Goal: Task Accomplishment & Management: Use online tool/utility

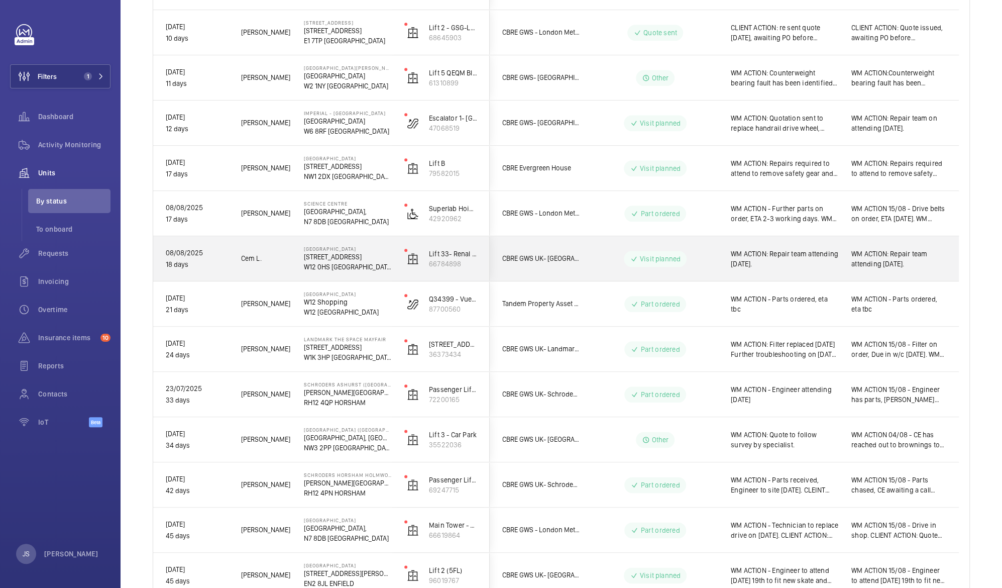
scroll to position [719, 0]
click at [781, 355] on span "WM ACTION: Filter replaced [DATE] Further troubleshooting on [DATE] identified …" at bounding box center [785, 347] width 108 height 20
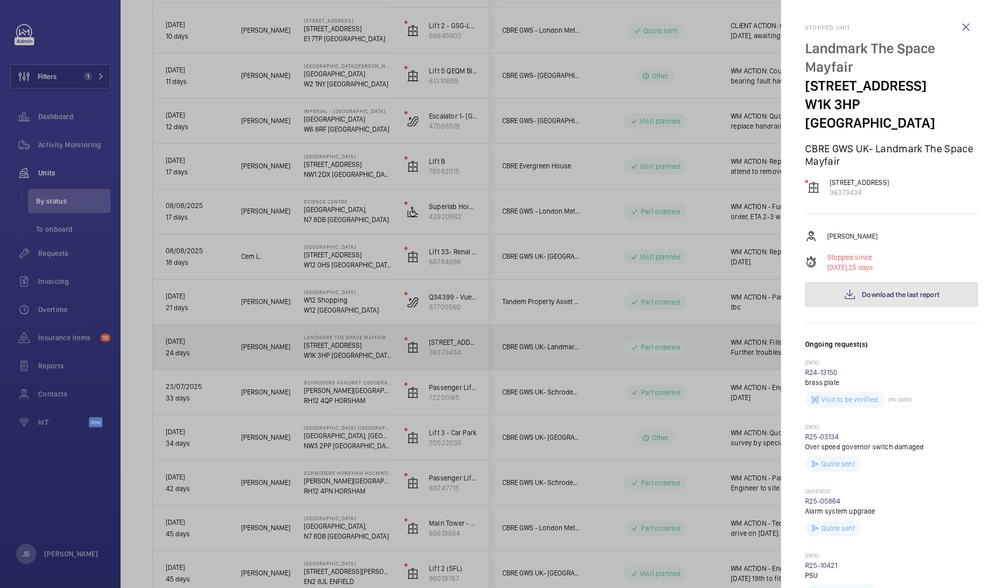
click at [867, 290] on span "Download the last report" at bounding box center [900, 294] width 77 height 8
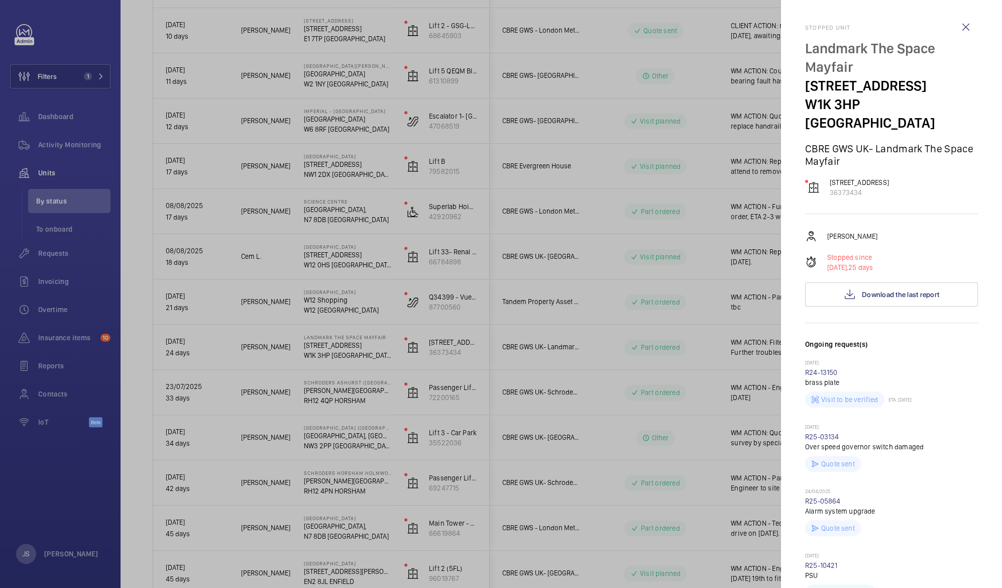
click at [229, 415] on div at bounding box center [501, 294] width 1002 height 588
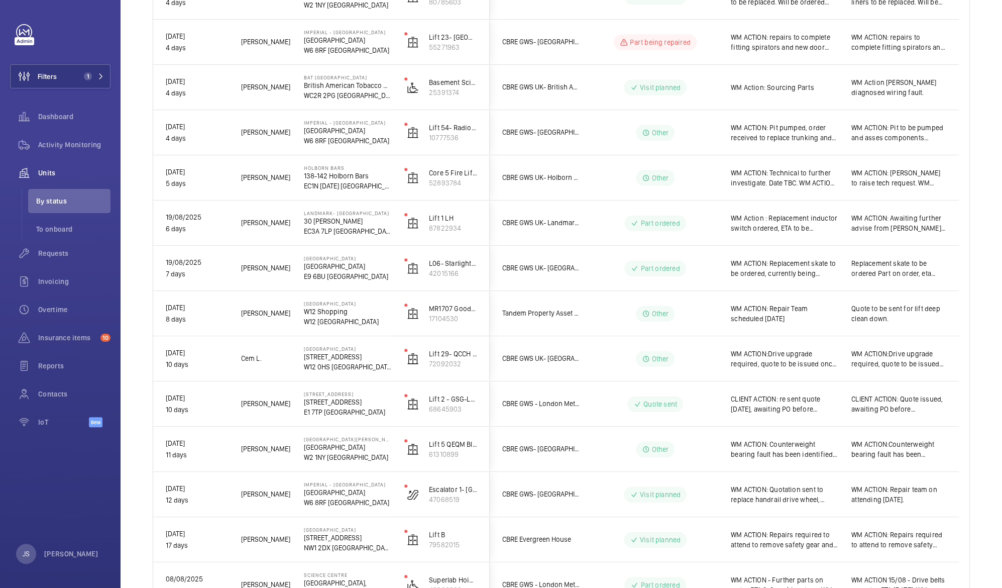
scroll to position [346, 0]
click at [318, 233] on p "EC3A 7LP [GEOGRAPHIC_DATA]" at bounding box center [347, 232] width 87 height 10
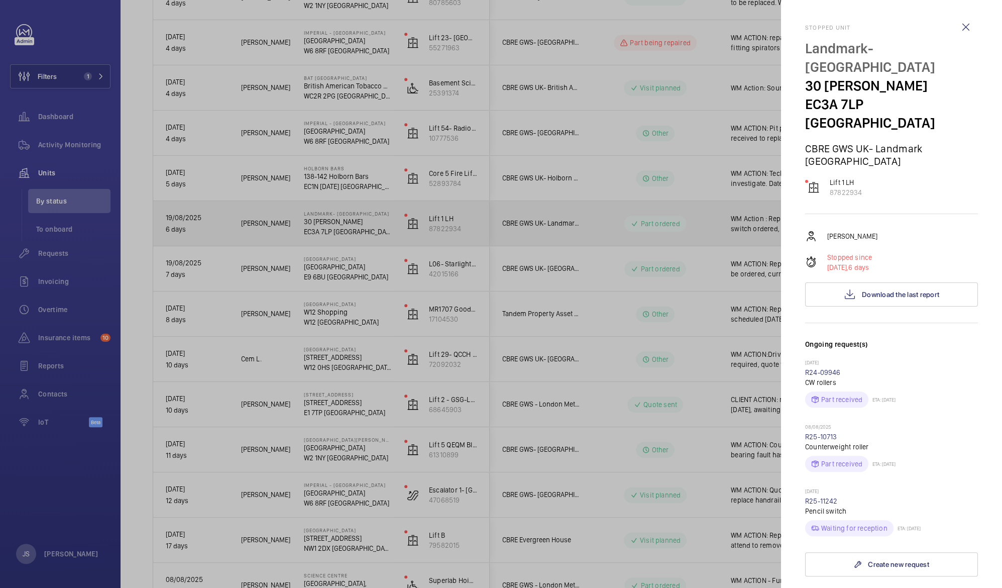
click at [309, 235] on div at bounding box center [501, 294] width 1002 height 588
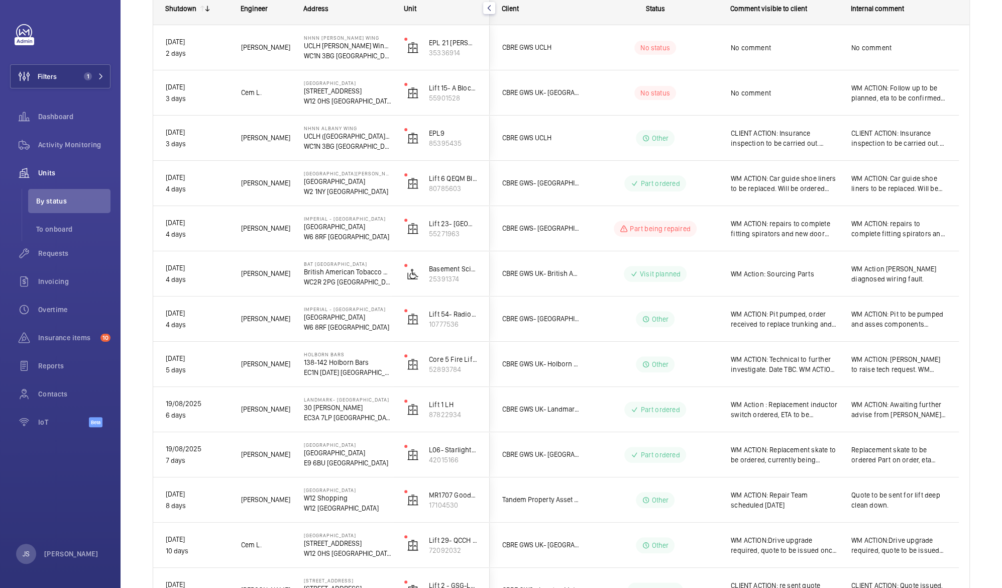
scroll to position [157, 0]
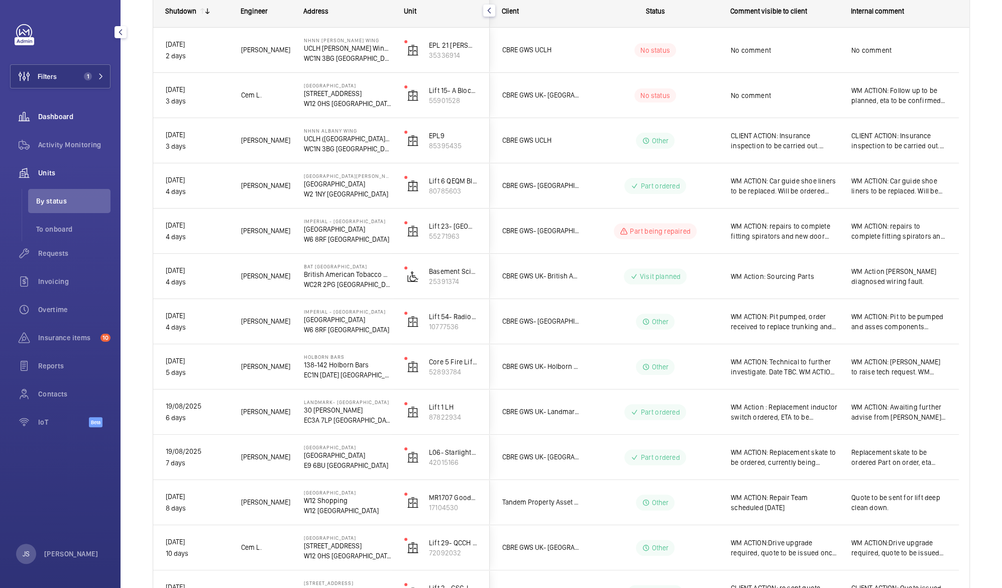
click at [55, 113] on span "Dashboard" at bounding box center [74, 117] width 72 height 10
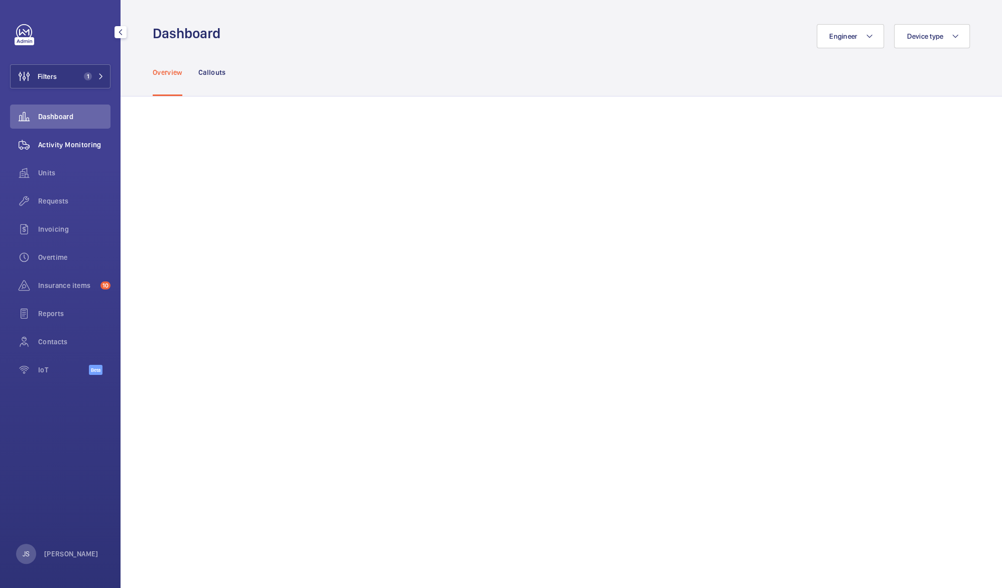
click at [40, 152] on div "Activity Monitoring" at bounding box center [60, 145] width 100 height 24
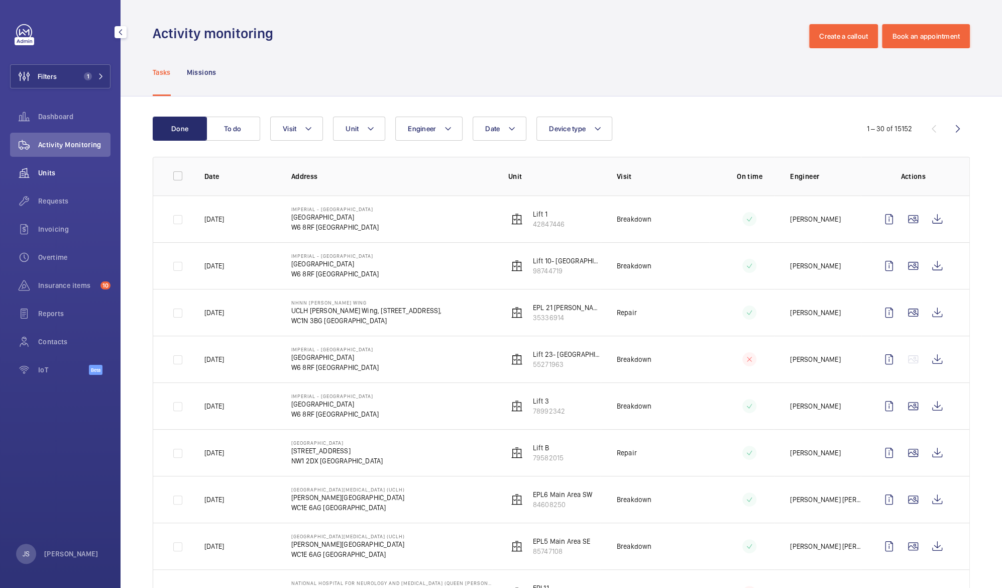
click at [47, 176] on span "Units" at bounding box center [74, 173] width 72 height 10
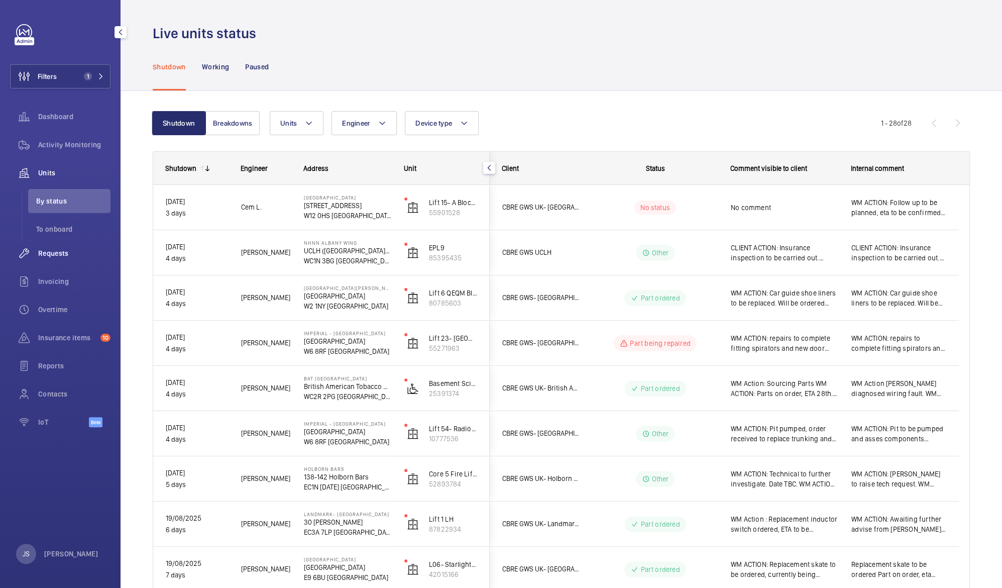
click at [45, 250] on span "Requests" at bounding box center [74, 253] width 72 height 10
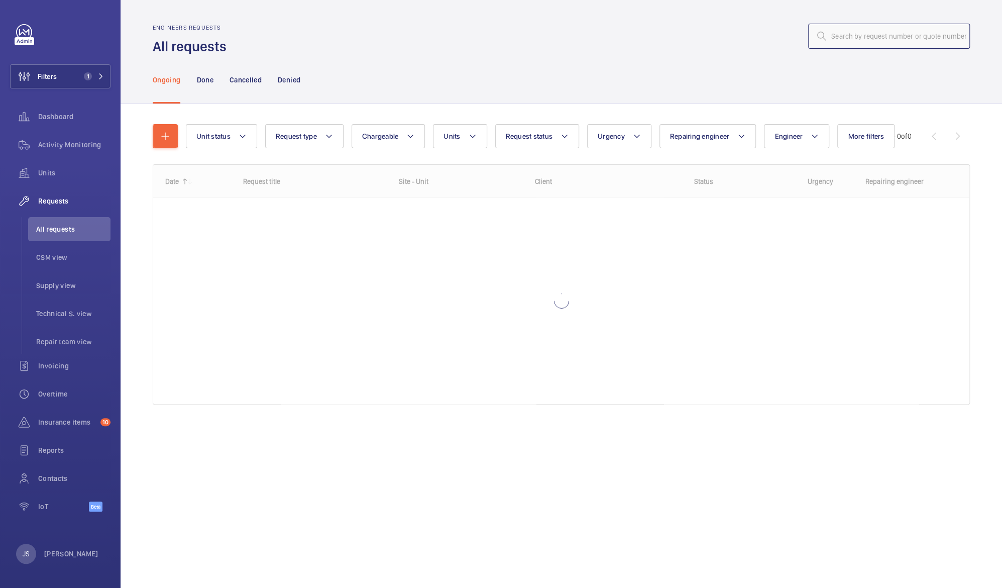
click at [837, 39] on input "text" at bounding box center [889, 36] width 162 height 25
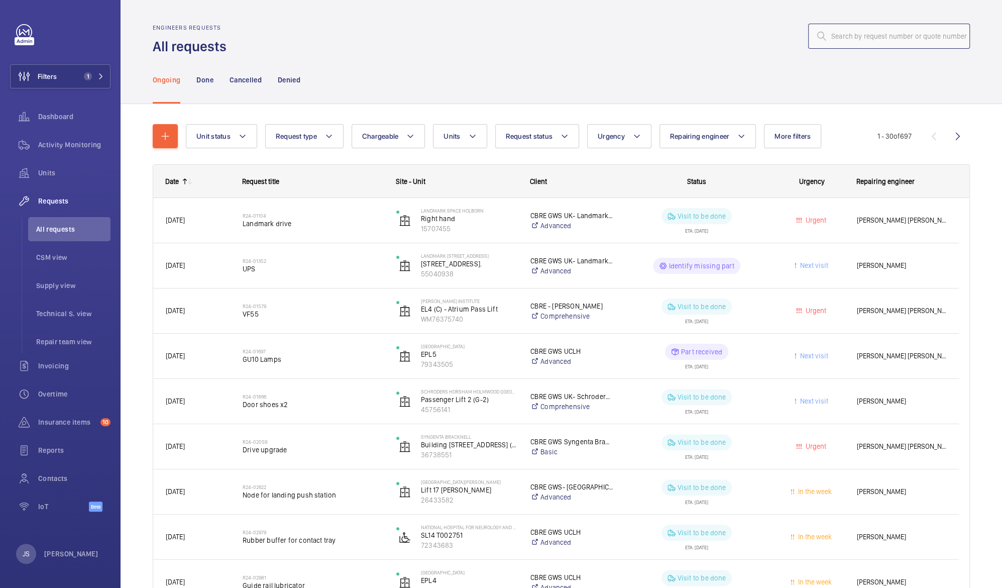
paste input "R25-08589"
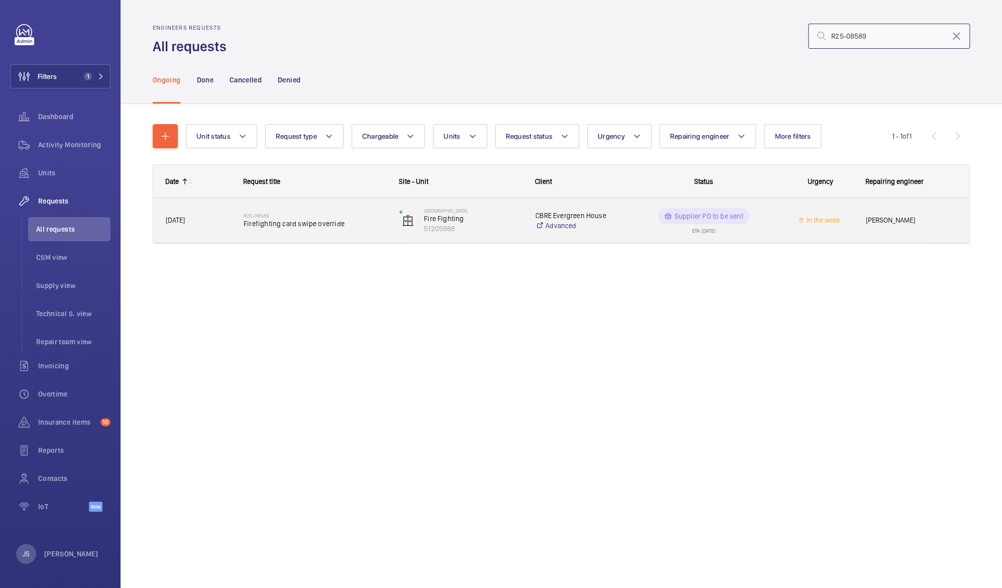
type input "R25-08589"
click at [184, 220] on span "[DATE]" at bounding box center [175, 220] width 19 height 8
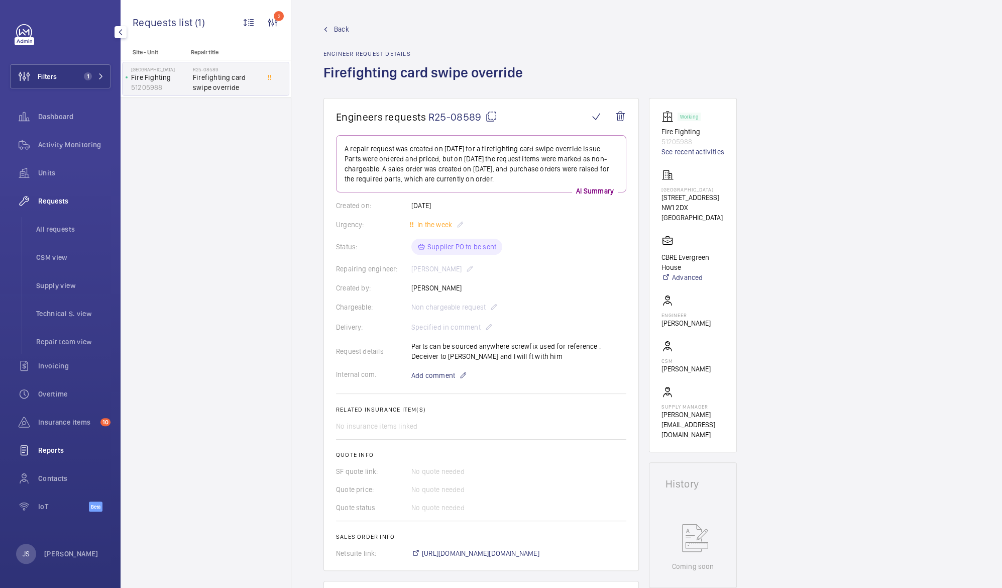
click at [58, 454] on span "Reports" at bounding box center [74, 450] width 72 height 10
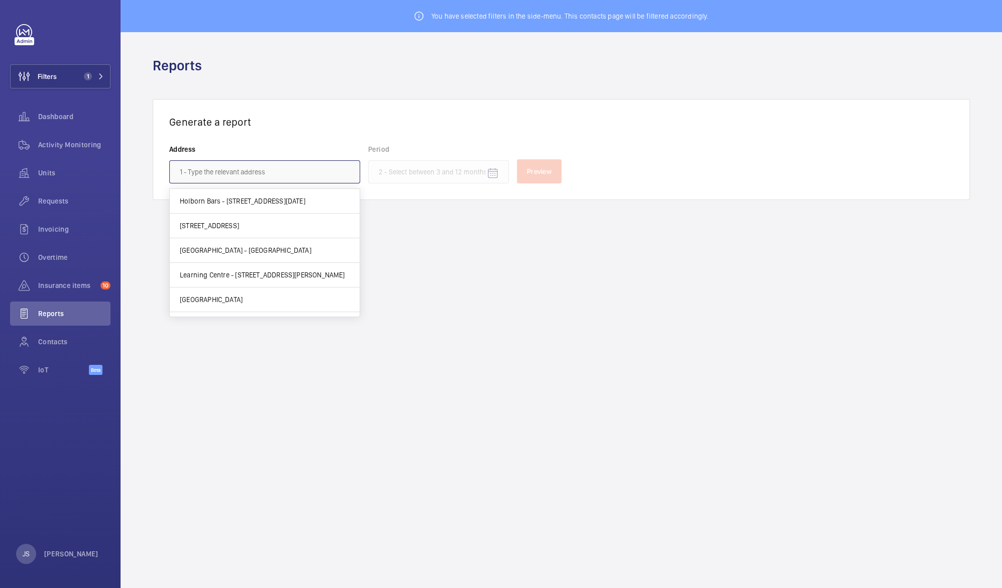
click at [231, 173] on input "text" at bounding box center [264, 171] width 191 height 23
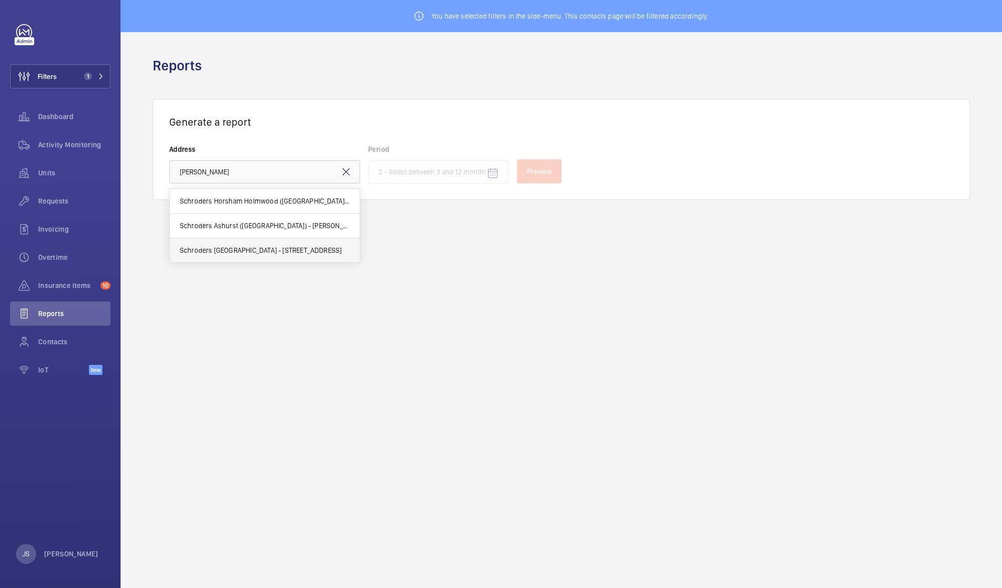
click at [253, 255] on mat-option "Schroders [GEOGRAPHIC_DATA] - [STREET_ADDRESS]" at bounding box center [265, 250] width 190 height 24
type input "Schroders [GEOGRAPHIC_DATA] - [STREET_ADDRESS]"
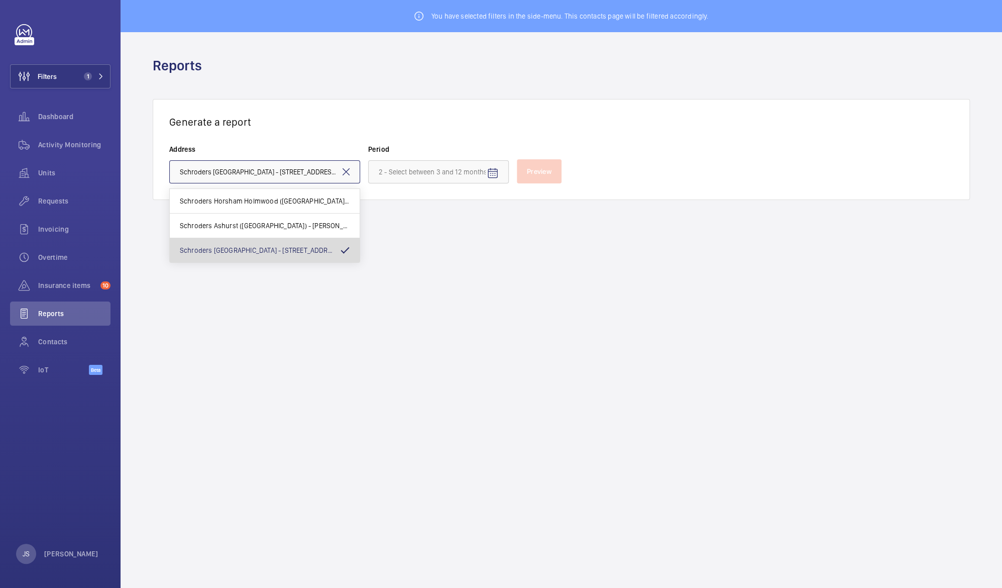
scroll to position [0, 35]
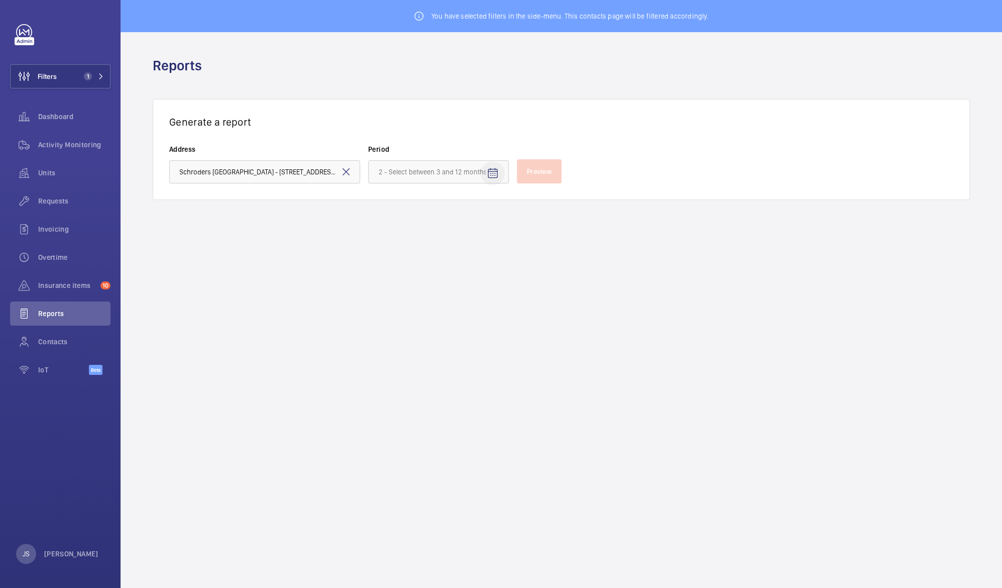
click at [500, 173] on span "Open calendar" at bounding box center [493, 173] width 24 height 24
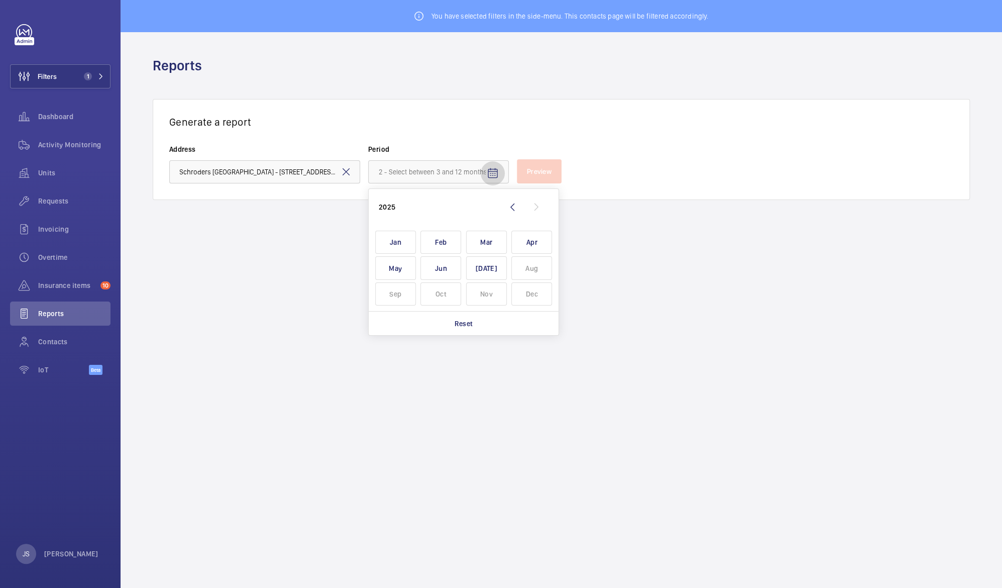
scroll to position [0, 0]
click at [503, 272] on span "[DATE]" at bounding box center [486, 268] width 41 height 24
click at [434, 244] on span "Feb" at bounding box center [440, 243] width 41 height 24
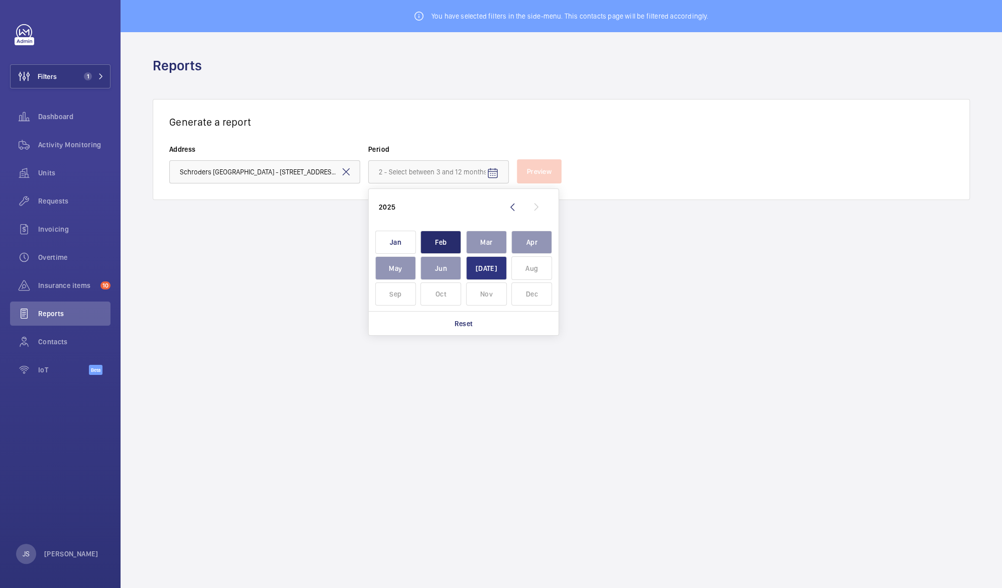
click at [479, 267] on span "[DATE]" at bounding box center [486, 268] width 41 height 24
type input "[DATE] - [DATE]"
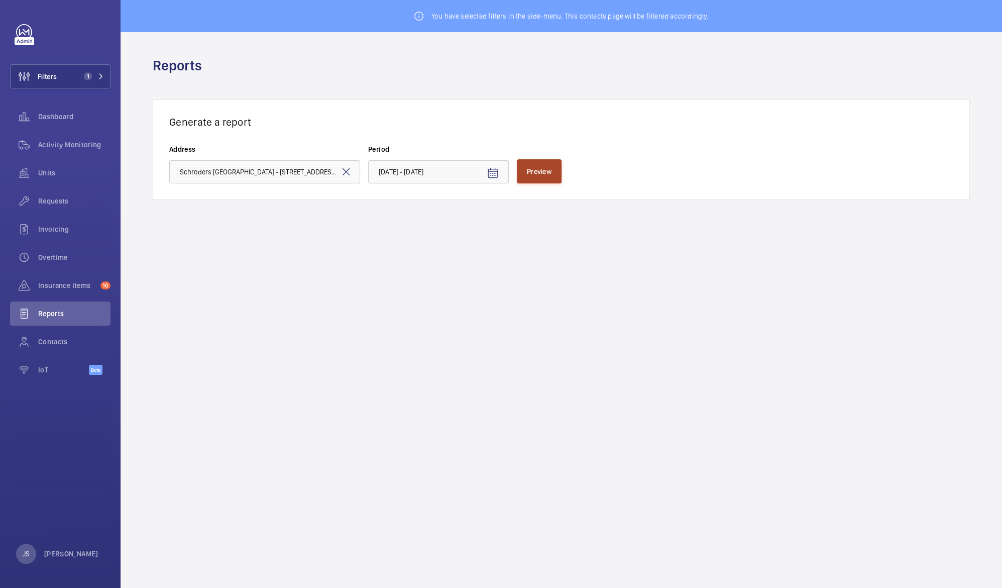
click at [544, 173] on span "Preview" at bounding box center [539, 171] width 25 height 8
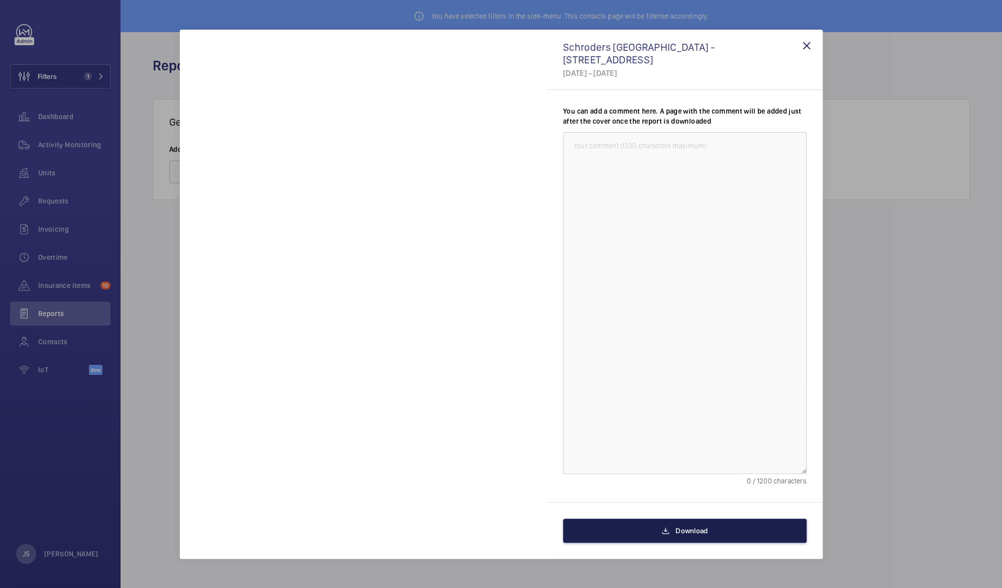
click at [673, 528] on button "Download" at bounding box center [685, 530] width 244 height 24
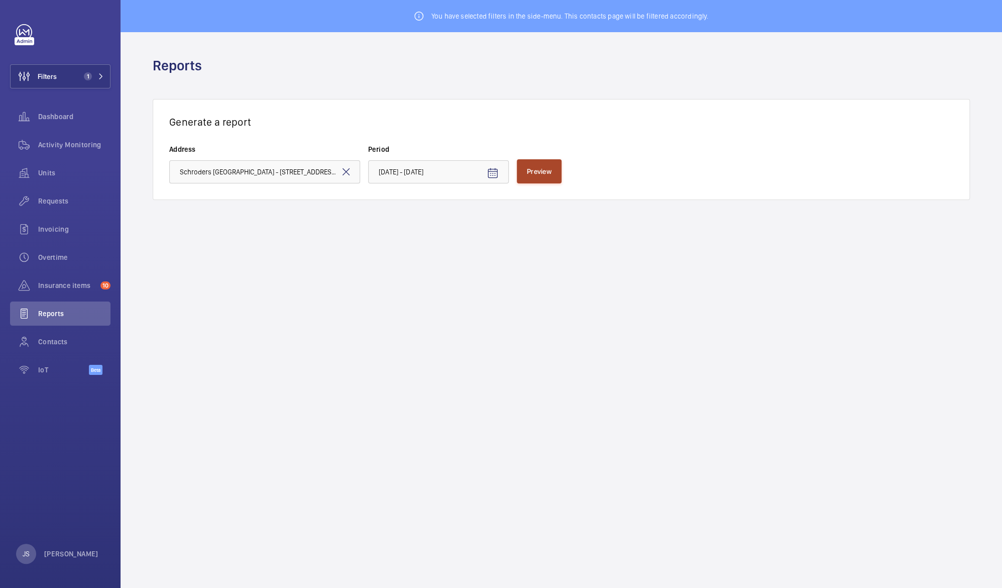
click at [535, 168] on span "Preview" at bounding box center [539, 171] width 25 height 8
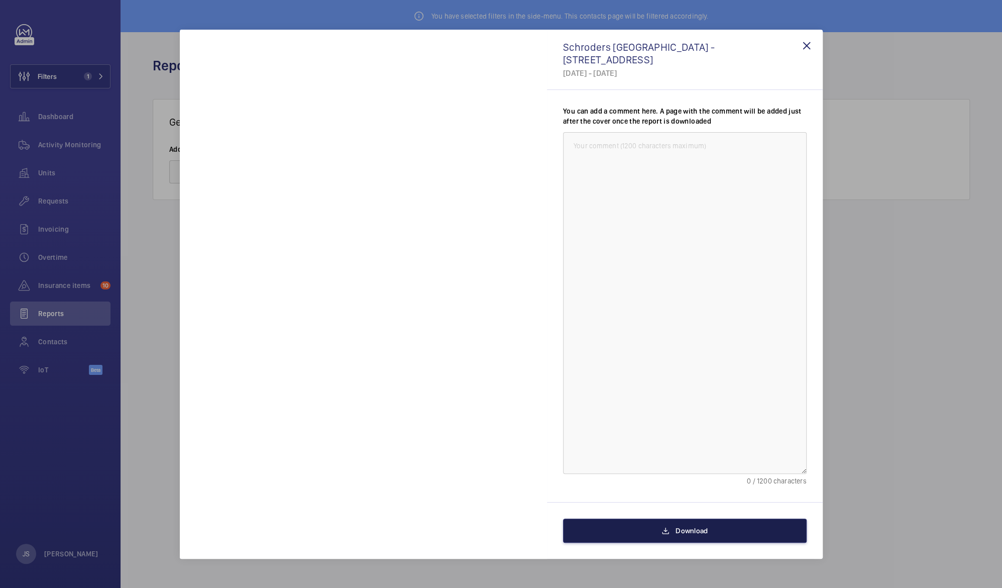
click at [690, 526] on span "Download" at bounding box center [692, 530] width 32 height 8
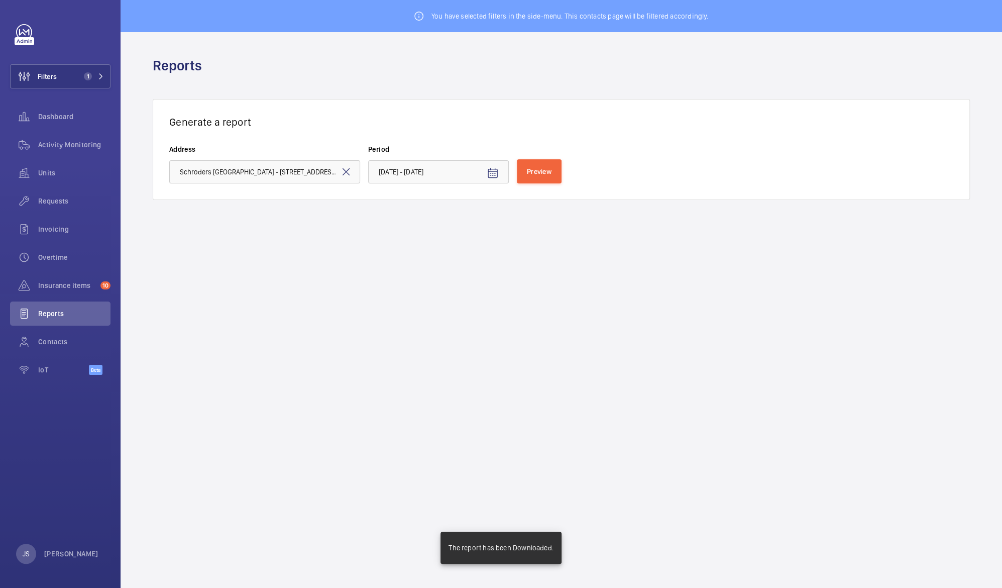
click at [536, 547] on p "The report has been Downloaded." at bounding box center [501, 548] width 105 height 10
click at [583, 274] on wm-front-admin-reports "You have selected filters in the side-menu. This contacts page will be filtered…" at bounding box center [562, 294] width 882 height 588
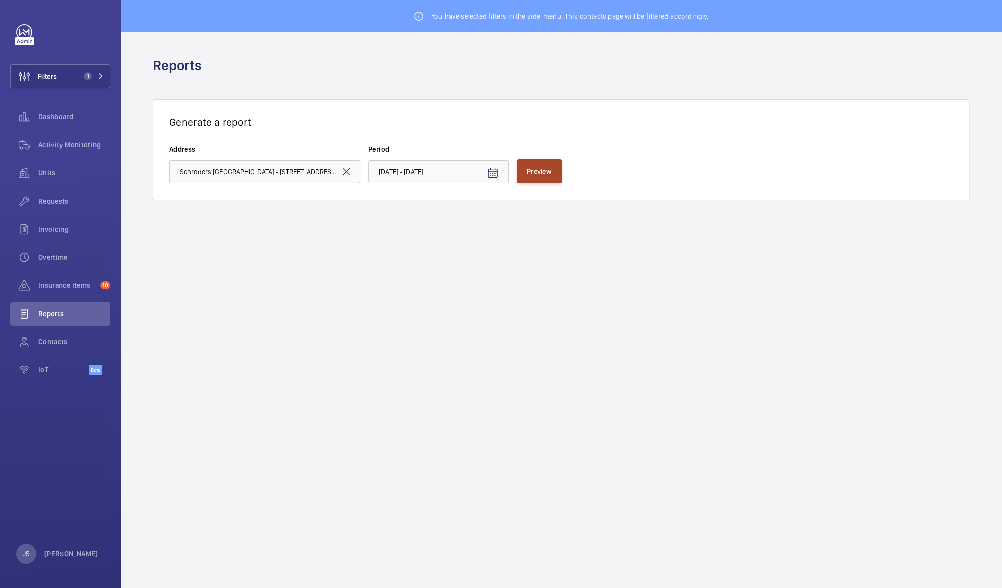
click at [528, 167] on span "Preview" at bounding box center [539, 171] width 25 height 8
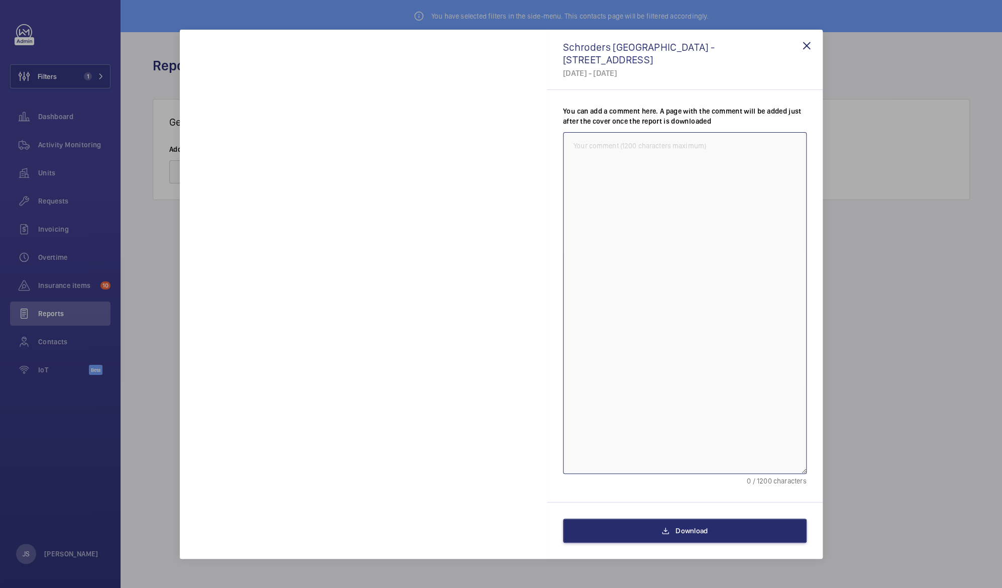
click at [635, 330] on textarea at bounding box center [685, 303] width 244 height 342
type textarea "test"
click at [707, 531] on span "Download" at bounding box center [692, 530] width 32 height 8
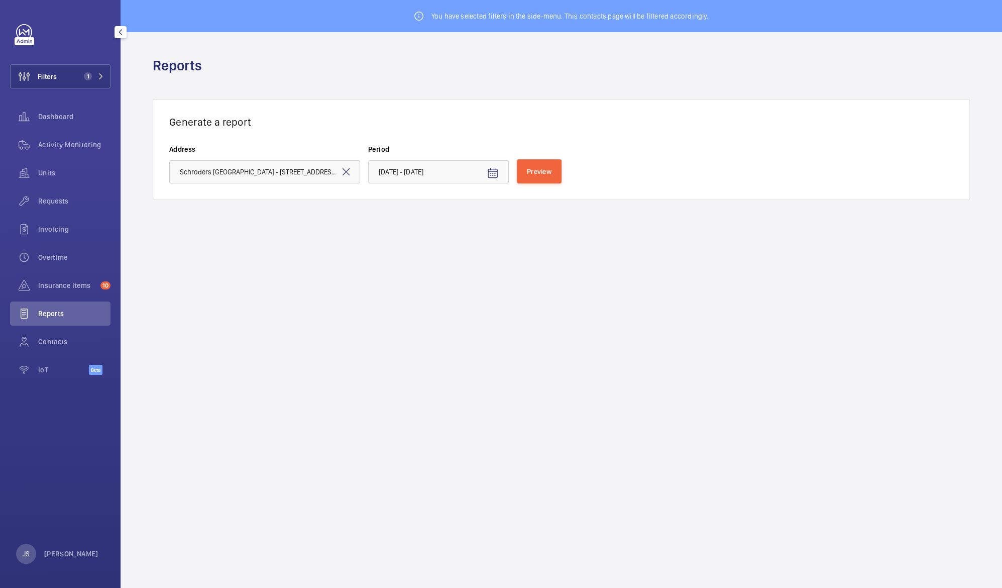
click at [36, 309] on wm-front-icon-button at bounding box center [24, 313] width 28 height 24
click at [36, 311] on wm-front-icon-button at bounding box center [24, 313] width 28 height 24
drag, startPoint x: 36, startPoint y: 310, endPoint x: 16, endPoint y: 313, distance: 20.8
click at [16, 313] on wm-front-icon-button at bounding box center [24, 313] width 28 height 24
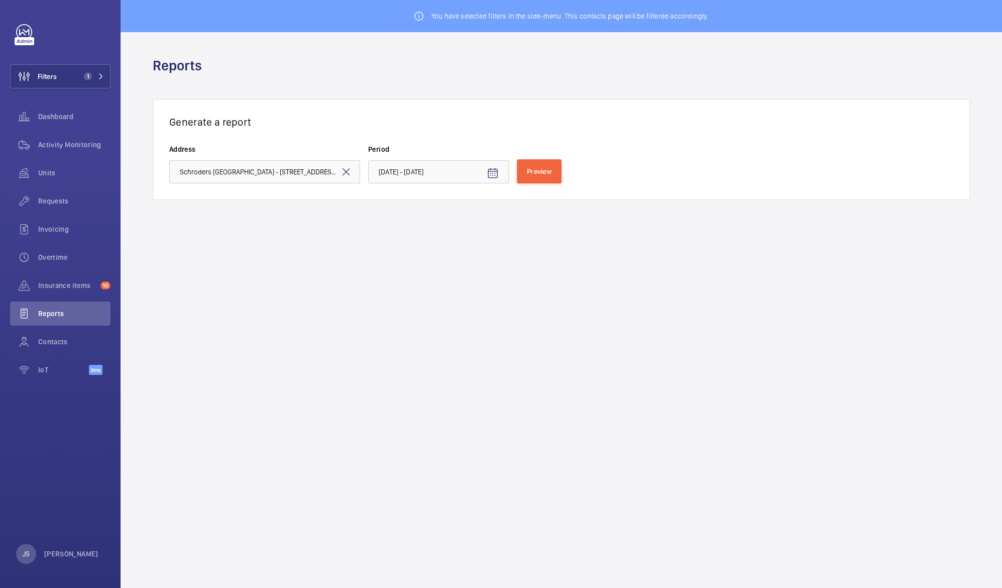
click at [975, 64] on wm-front-admin-header "Reports" at bounding box center [562, 65] width 882 height 67
click at [654, 13] on div "You have selected filters in the side-menu. This contacts page will be filtered…" at bounding box center [562, 16] width 882 height 32
click at [54, 174] on span "Units" at bounding box center [74, 173] width 72 height 10
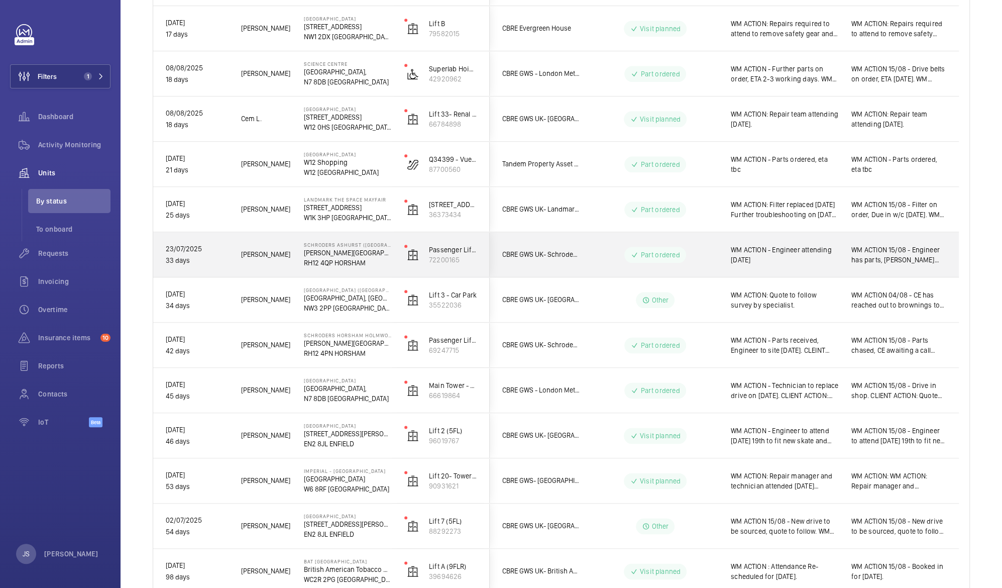
scroll to position [813, 0]
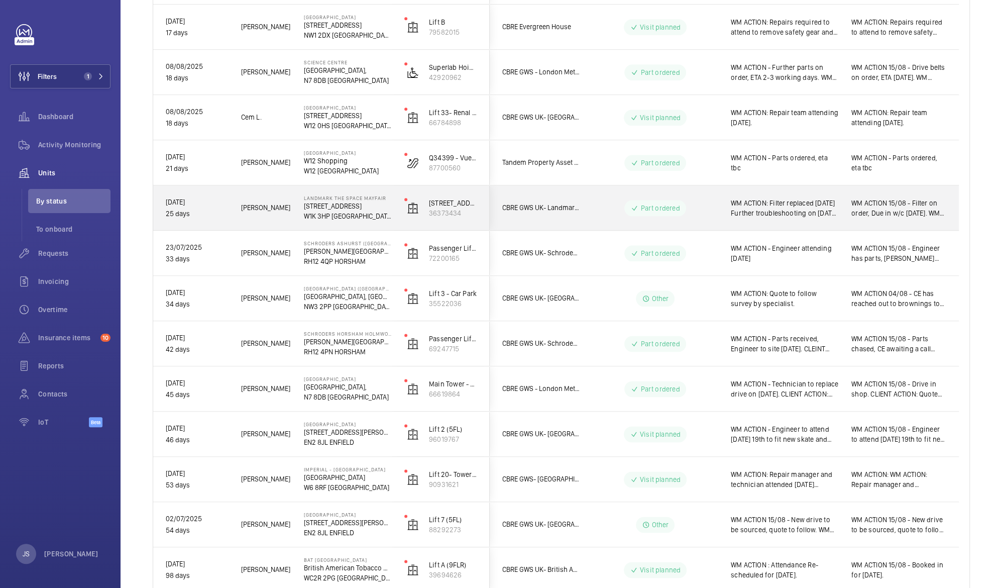
click at [788, 217] on span "WM ACTION: Filter replaced [DATE] Further troubleshooting on [DATE] identified …" at bounding box center [785, 208] width 108 height 20
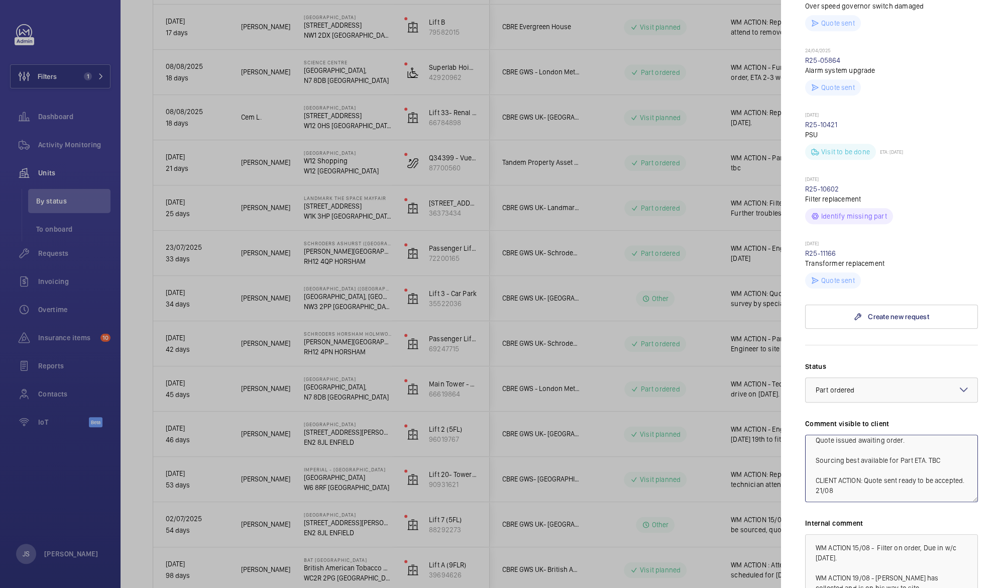
scroll to position [40, 0]
click at [727, 495] on div at bounding box center [501, 294] width 1002 height 588
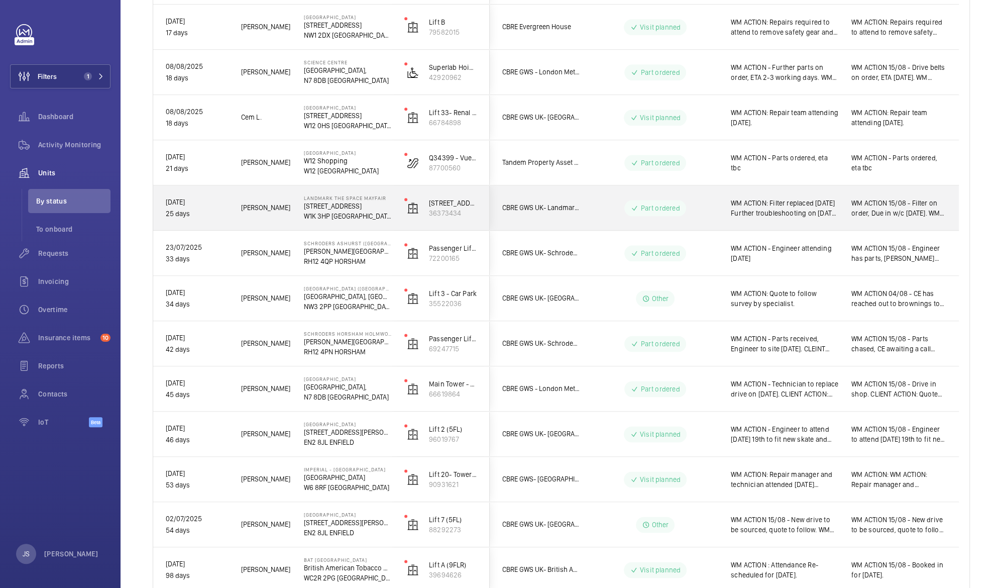
click at [307, 216] on p "W1K 3HP [GEOGRAPHIC_DATA]" at bounding box center [347, 216] width 87 height 10
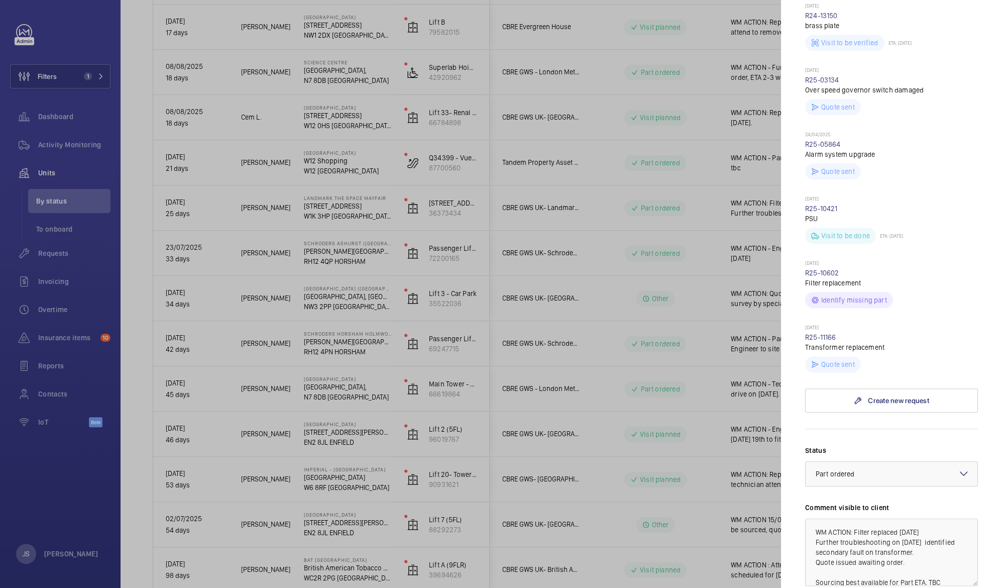
scroll to position [358, 0]
drag, startPoint x: 840, startPoint y: 322, endPoint x: 801, endPoint y: 319, distance: 39.8
click at [801, 319] on mat-sidenav "Stopped unit Landmark The Space Mayfair [STREET_ADDRESS]- Landmark The Space Ma…" at bounding box center [891, 294] width 221 height 588
drag, startPoint x: 801, startPoint y: 319, endPoint x: 814, endPoint y: 317, distance: 13.6
copy link "R25-11166"
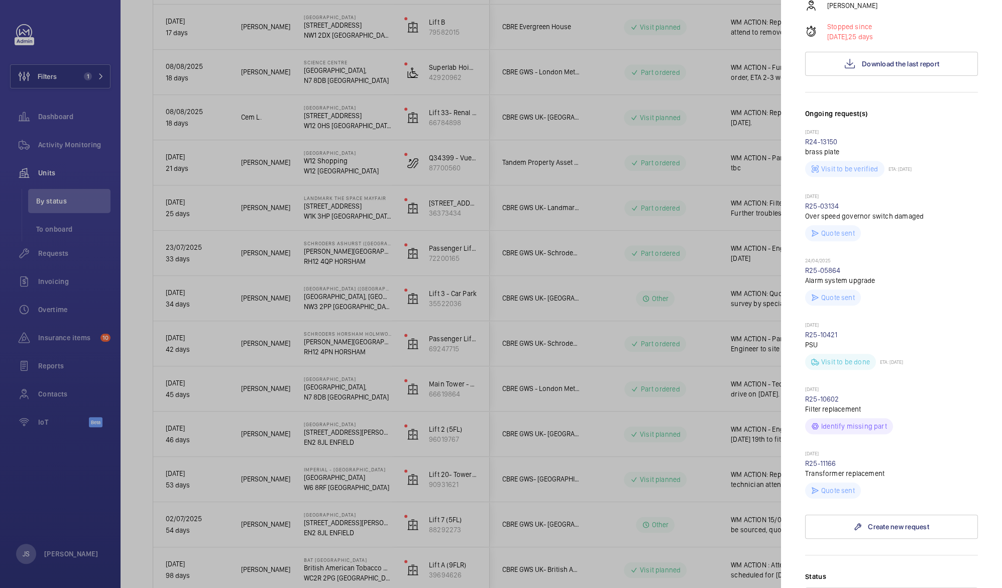
scroll to position [191, 0]
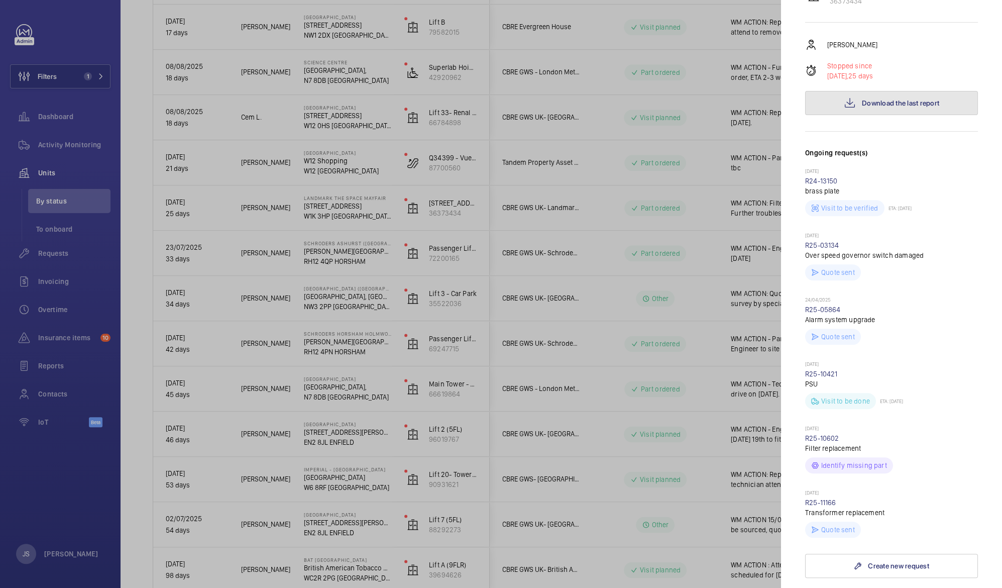
click at [909, 99] on span "Download the last report" at bounding box center [900, 103] width 77 height 8
click at [172, 361] on div at bounding box center [501, 294] width 1002 height 588
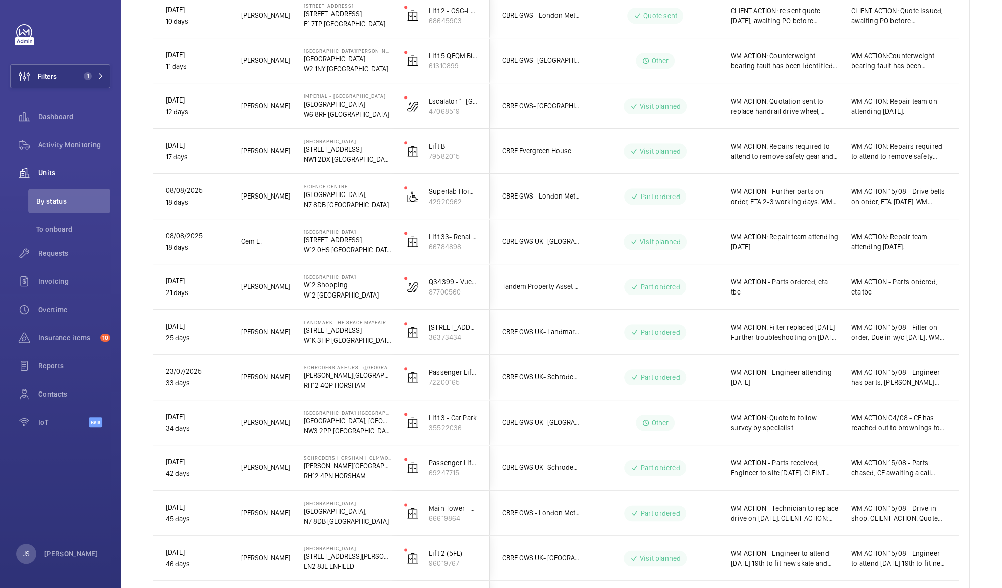
scroll to position [691, 0]
click at [172, 159] on p "17 days" at bounding box center [197, 155] width 62 height 12
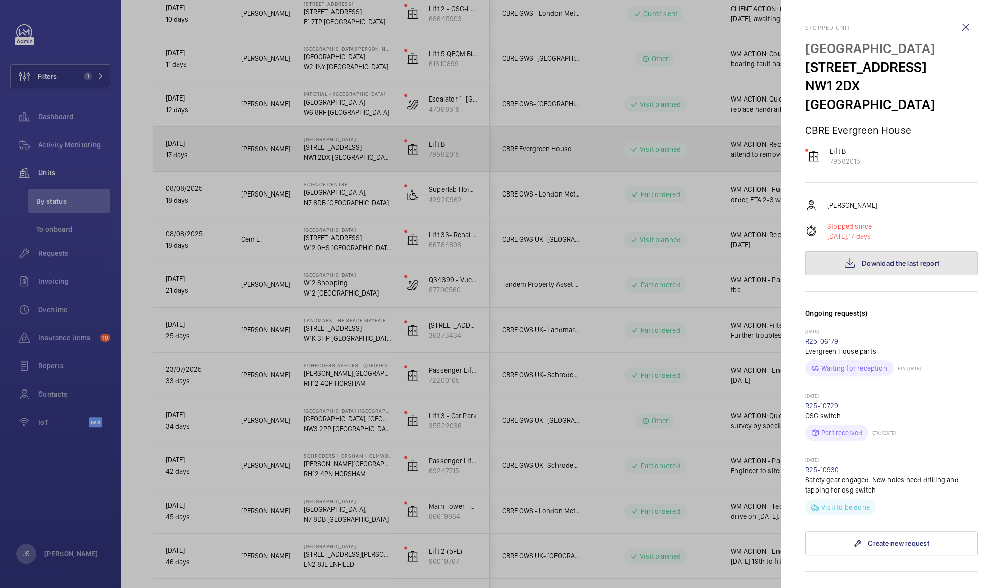
click at [862, 259] on span "Download the last report" at bounding box center [900, 263] width 77 height 8
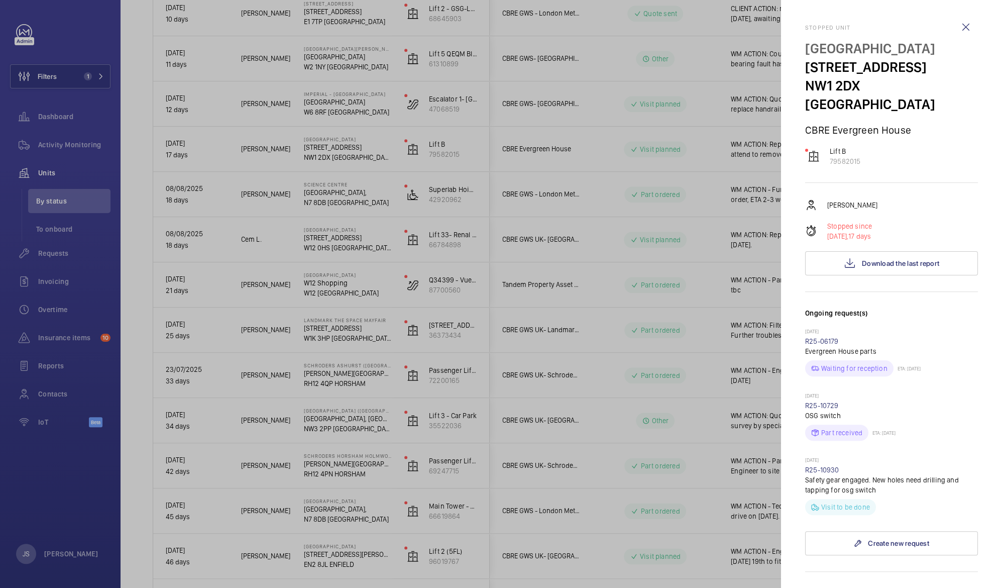
click at [161, 490] on div at bounding box center [501, 294] width 1002 height 588
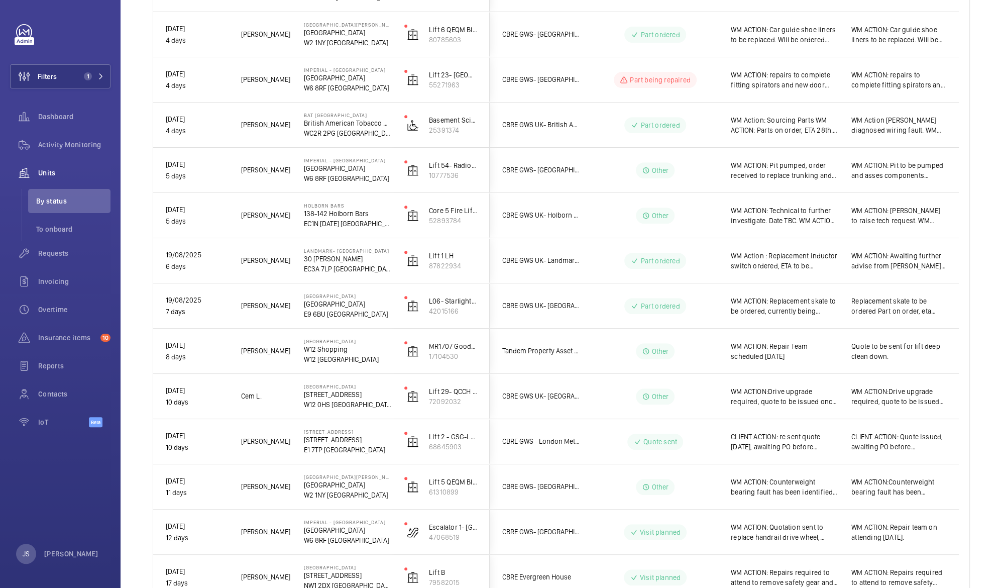
scroll to position [262, 0]
click at [317, 222] on p "EC1N [DATE] [GEOGRAPHIC_DATA]" at bounding box center [347, 225] width 87 height 10
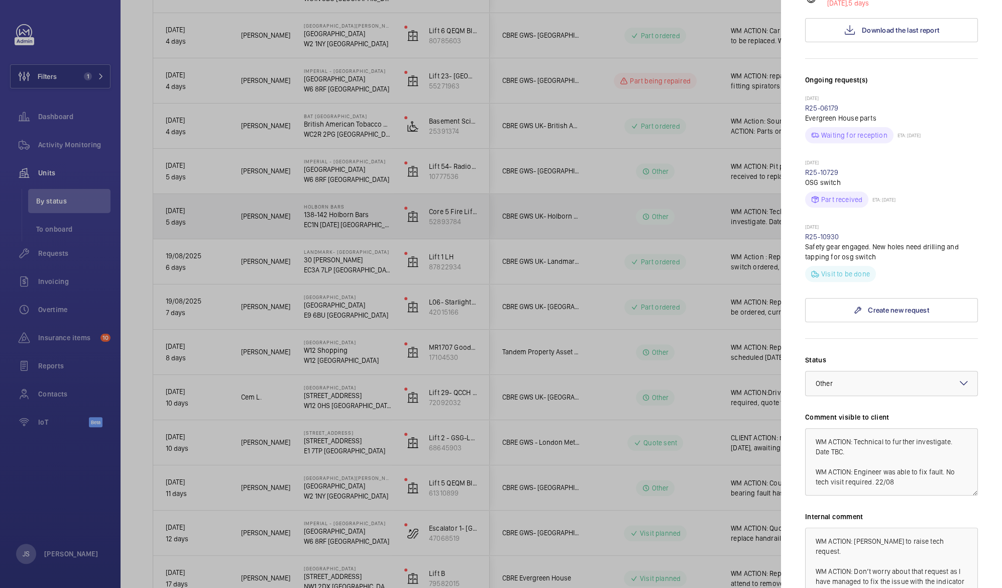
scroll to position [179, 0]
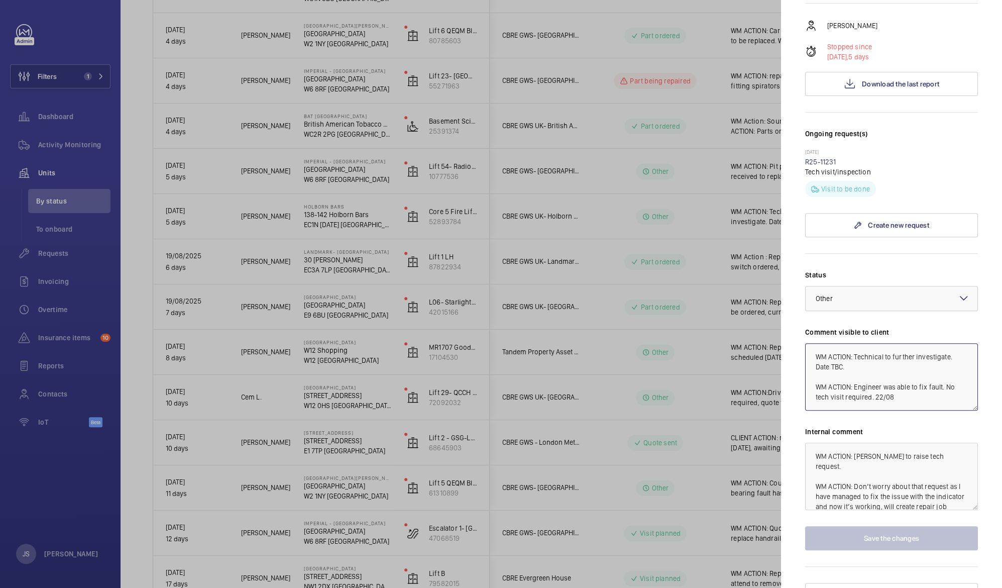
click at [908, 377] on textarea "WM ACTION: Technical to further investigate. Date TBC. WM ACTION: Engineer was …" at bounding box center [891, 376] width 173 height 67
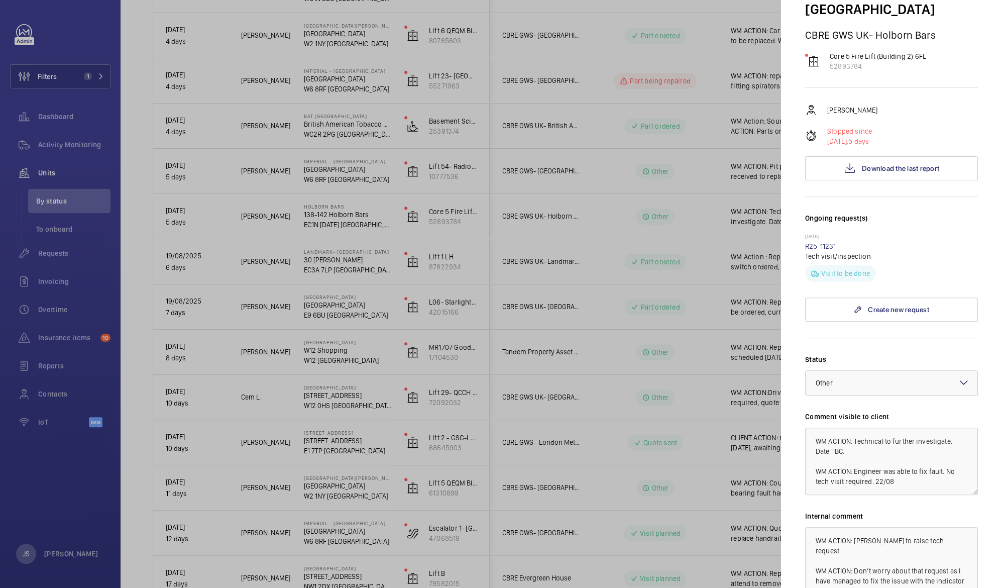
scroll to position [0, 0]
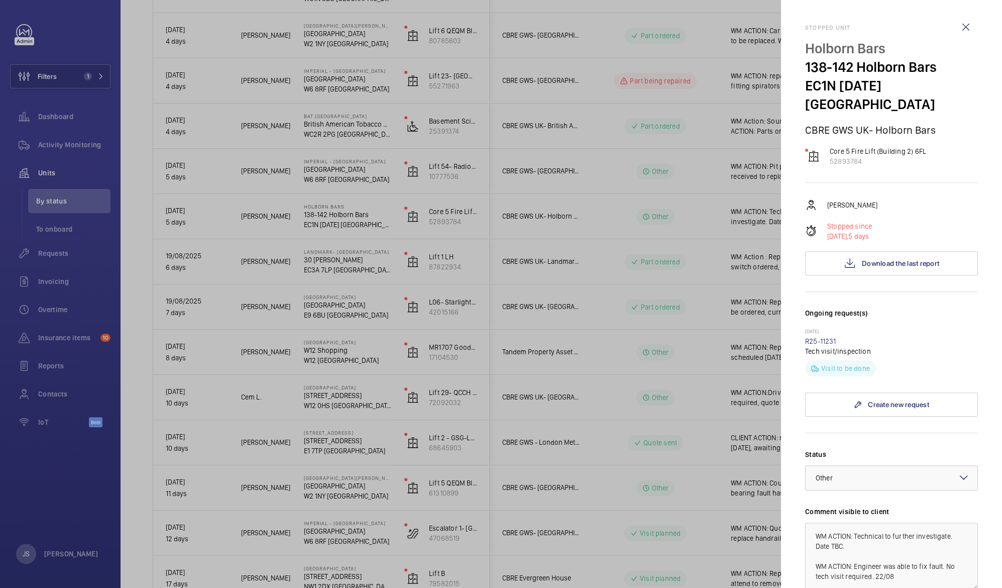
click at [278, 285] on div at bounding box center [501, 294] width 1002 height 588
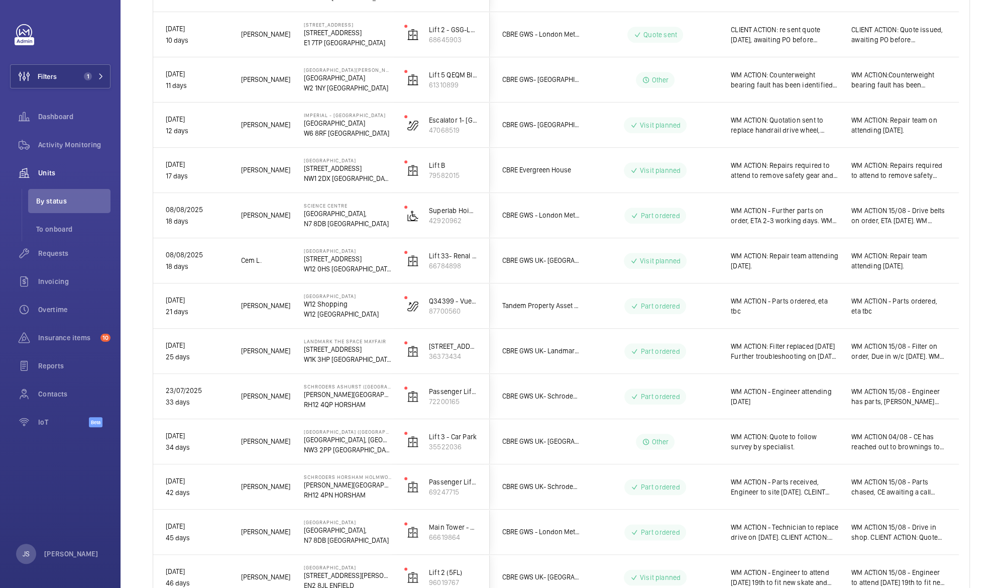
scroll to position [670, 0]
click at [321, 359] on p "W1K 3HP [GEOGRAPHIC_DATA]" at bounding box center [347, 360] width 87 height 10
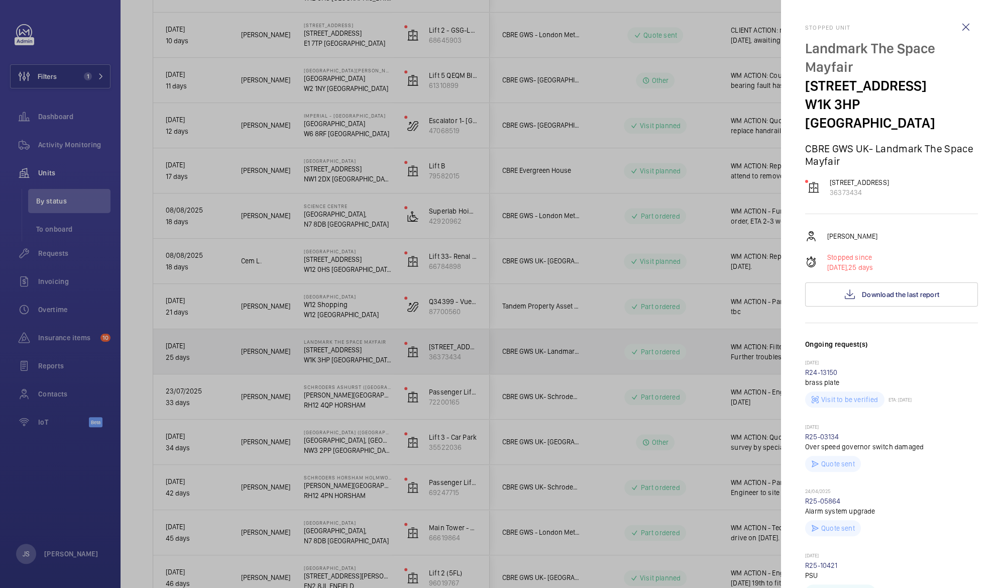
click at [827, 453] on div "[DATE] R25-03134 Over speed governor switch damaged Quote sent" at bounding box center [891, 455] width 173 height 64
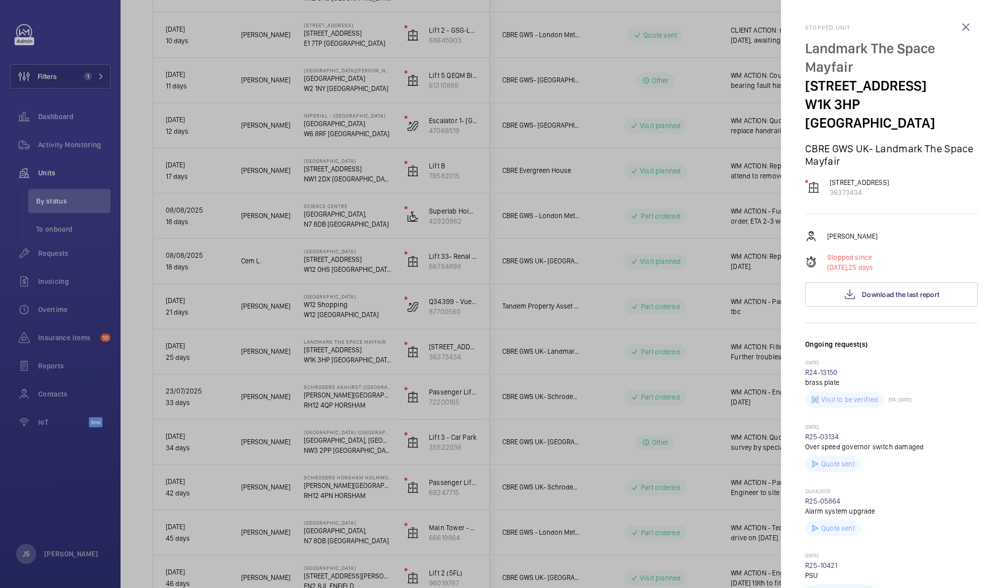
click at [828, 459] on p "Quote sent" at bounding box center [838, 464] width 34 height 10
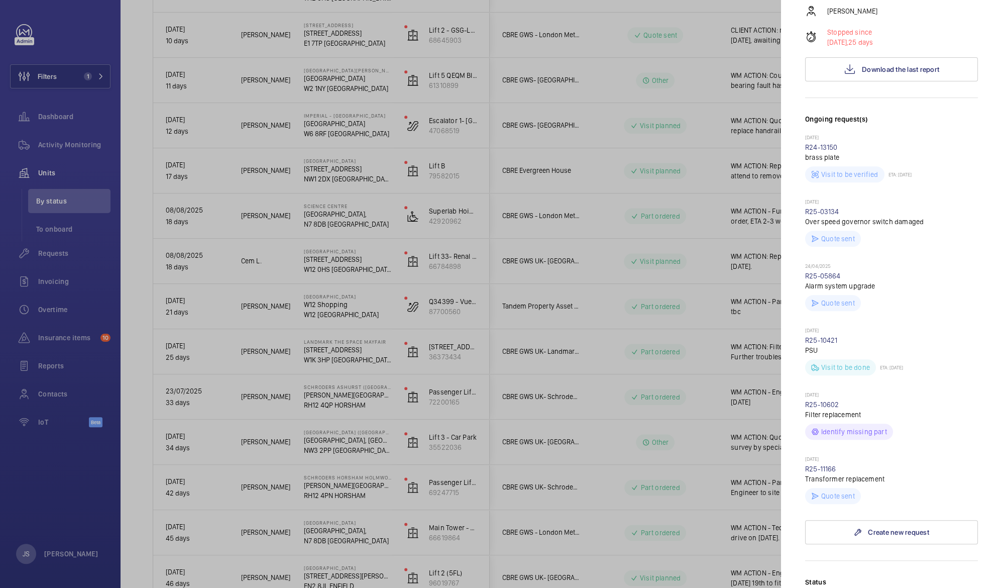
scroll to position [227, 0]
click at [835, 463] on link "R25-11166" at bounding box center [820, 467] width 31 height 8
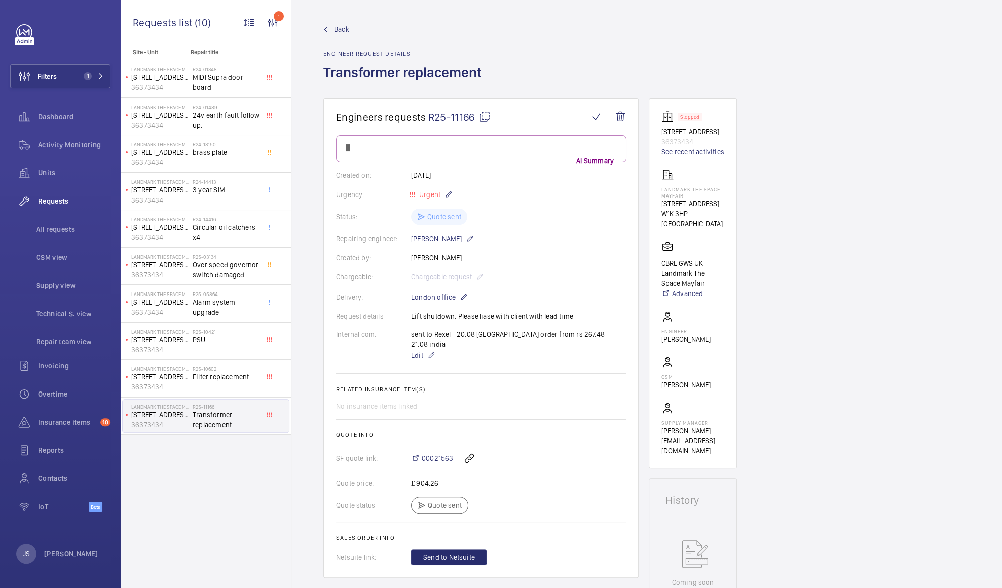
click at [450, 214] on div "Status: Quote sent" at bounding box center [481, 216] width 290 height 16
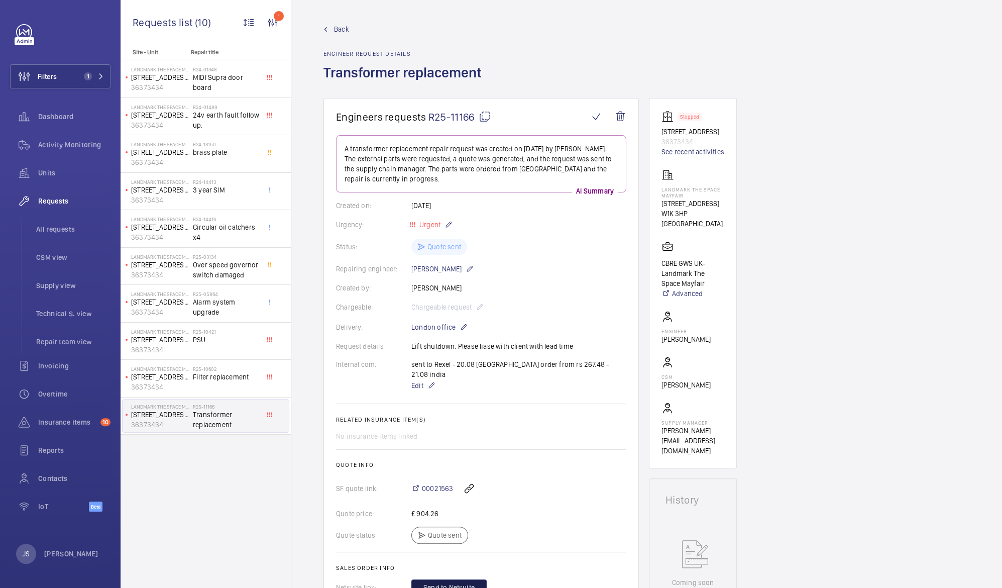
click at [462, 582] on span "Send to Netsuite" at bounding box center [448, 587] width 51 height 10
